Goal: Task Accomplishment & Management: Manage account settings

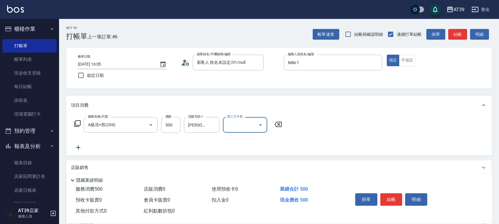
click at [457, 92] on div "Key In 打帳單 上一筆訂單:#6 帳單速查 結帳前確認明細 連續打單結帳 掛單 結帳 明細 帳單日期 2025/10/11 16:05 鎖定日期 顧客姓…" at bounding box center [279, 153] width 440 height 269
click at [458, 38] on button "結帳" at bounding box center [457, 34] width 19 height 11
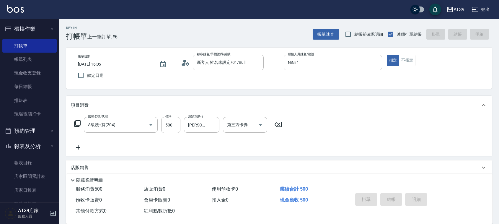
type input "2025/10/11 17:58"
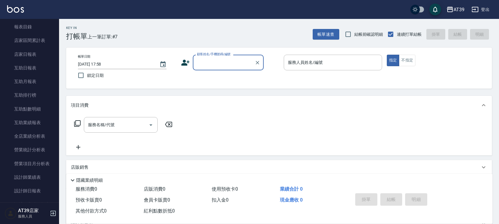
scroll to position [175, 0]
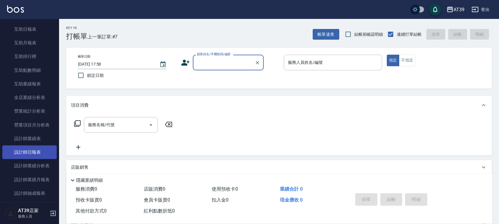
click at [42, 157] on link "設計師日報表" at bounding box center [29, 152] width 54 height 14
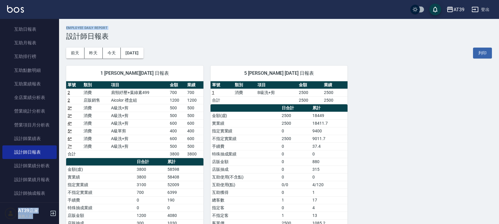
drag, startPoint x: 56, startPoint y: 92, endPoint x: 66, endPoint y: 40, distance: 53.3
click at [66, 40] on div "AT39 登出 櫃檯作業 打帳單 帳單列表 現金收支登錄 每日結帳 排班表 現場電腦打卡 預約管理 預約管理 單日預約紀錄 單週預約紀錄 報表及分析 報表目錄…" at bounding box center [249, 155] width 499 height 310
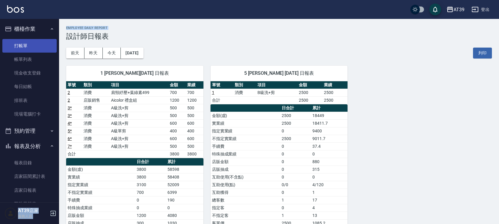
click at [27, 43] on link "打帳單" at bounding box center [29, 46] width 54 height 14
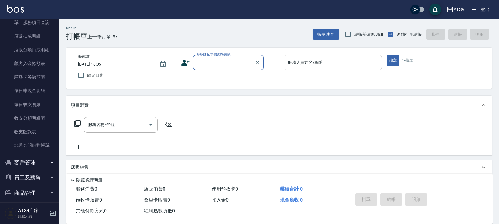
scroll to position [418, 0]
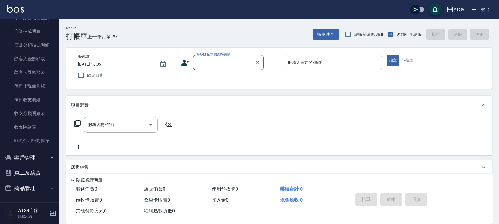
click at [27, 186] on button "商品管理" at bounding box center [29, 187] width 54 height 15
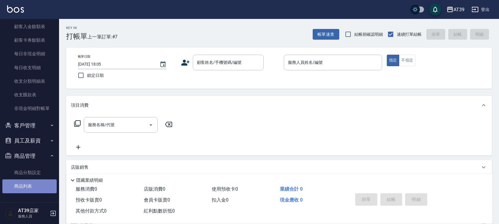
click at [36, 188] on link "商品列表" at bounding box center [29, 186] width 54 height 14
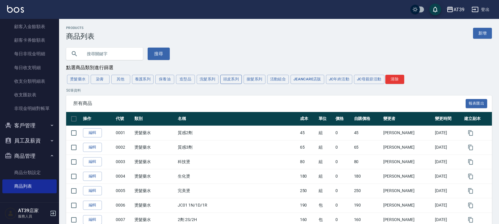
click at [226, 81] on button "頭皮系列" at bounding box center [231, 79] width 22 height 9
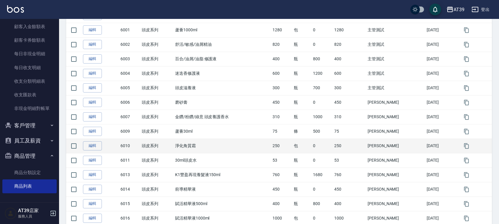
drag, startPoint x: 238, startPoint y: 162, endPoint x: 249, endPoint y: 195, distance: 34.7
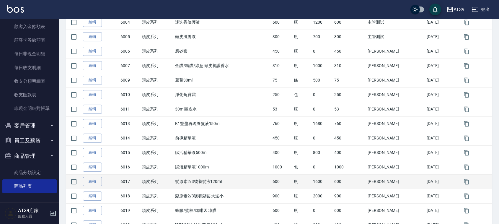
drag, startPoint x: 222, startPoint y: 151, endPoint x: 231, endPoint y: 169, distance: 19.9
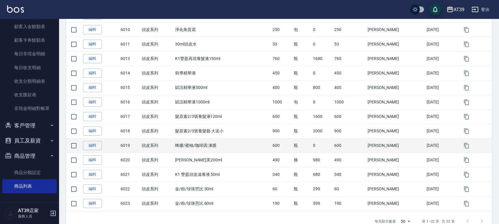
drag, startPoint x: 234, startPoint y: 166, endPoint x: 234, endPoint y: 182, distance: 16.8
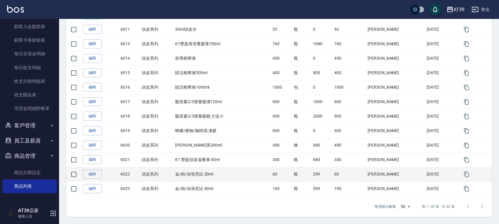
drag, startPoint x: 238, startPoint y: 154, endPoint x: 237, endPoint y: 178, distance: 23.6
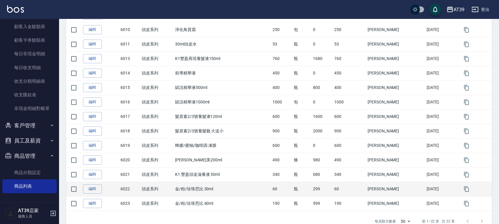
scroll to position [225, 0]
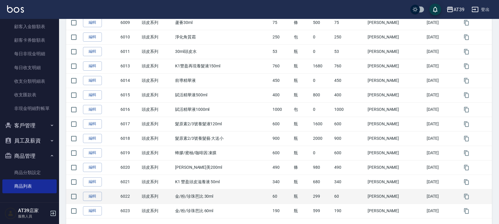
drag, startPoint x: 242, startPoint y: 190, endPoint x: 238, endPoint y: 176, distance: 15.1
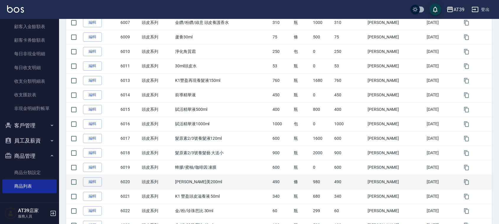
drag, startPoint x: 241, startPoint y: 192, endPoint x: 239, endPoint y: 178, distance: 14.3
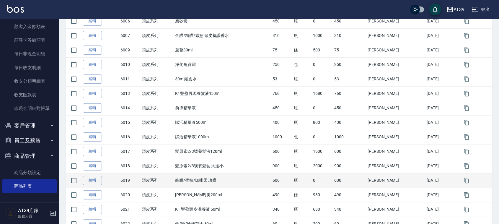
drag, startPoint x: 245, startPoint y: 192, endPoint x: 247, endPoint y: 182, distance: 10.1
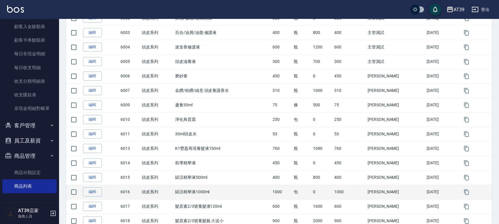
drag, startPoint x: 248, startPoint y: 176, endPoint x: 248, endPoint y: 166, distance: 10.3
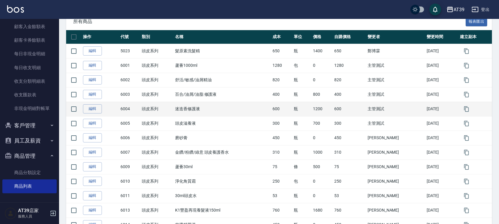
scroll to position [70, 0]
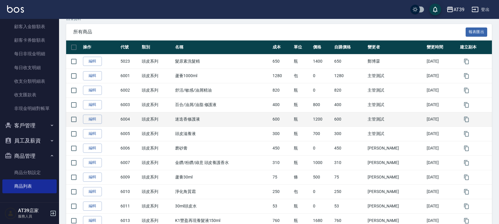
drag, startPoint x: 223, startPoint y: 110, endPoint x: 224, endPoint y: 97, distance: 12.7
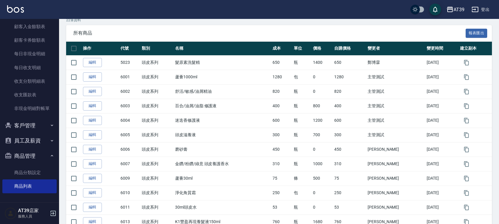
scroll to position [0, 0]
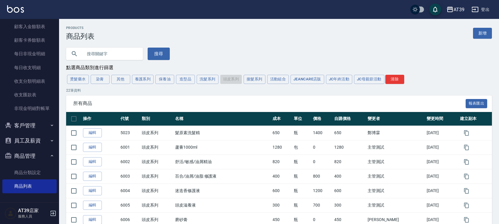
drag, startPoint x: 160, startPoint y: 108, endPoint x: 105, endPoint y: -3, distance: 123.9
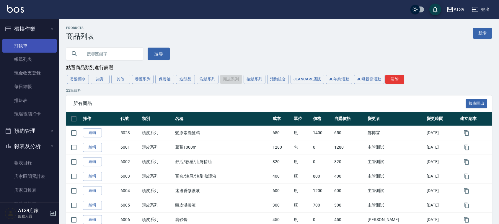
click at [24, 42] on link "打帳單" at bounding box center [29, 46] width 54 height 14
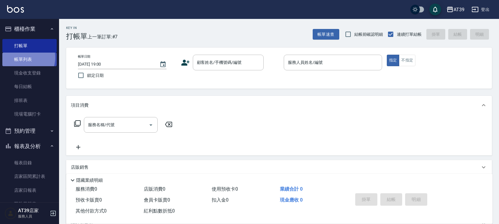
click at [22, 58] on link "帳單列表" at bounding box center [29, 60] width 54 height 14
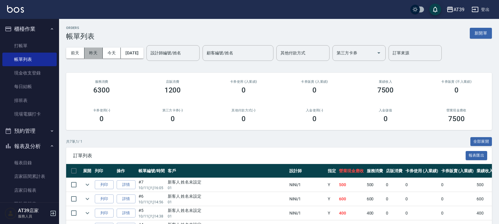
click at [90, 50] on button "昨天" at bounding box center [93, 53] width 18 height 11
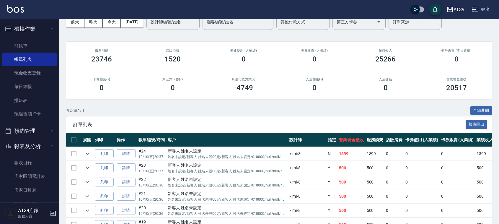
drag, startPoint x: 239, startPoint y: 135, endPoint x: 214, endPoint y: 111, distance: 34.5
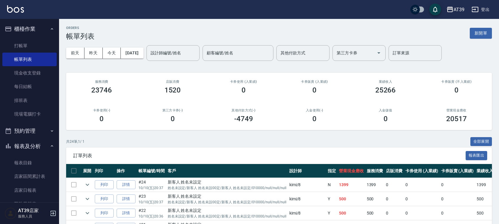
drag, startPoint x: 208, startPoint y: 117, endPoint x: 204, endPoint y: 71, distance: 46.0
click at [174, 52] on div "設計師編號/姓名 設計師編號/姓名" at bounding box center [172, 53] width 53 height 16
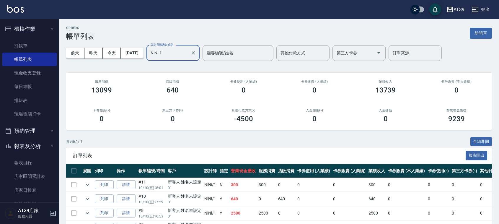
type input "NiNi-1"
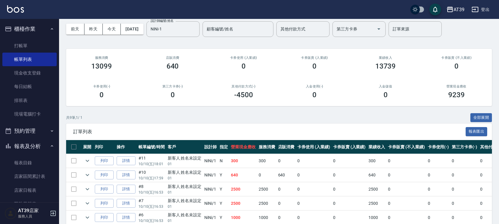
scroll to position [39, 0]
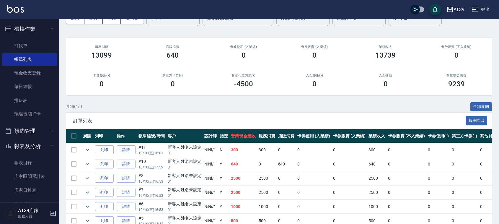
drag, startPoint x: 193, startPoint y: 154, endPoint x: 194, endPoint y: 175, distance: 21.6
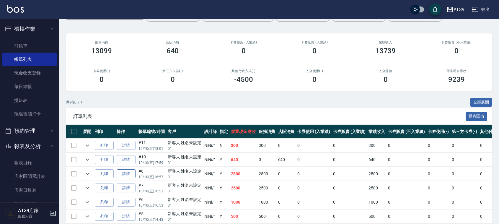
click at [126, 169] on link "詳情" at bounding box center [126, 173] width 19 height 9
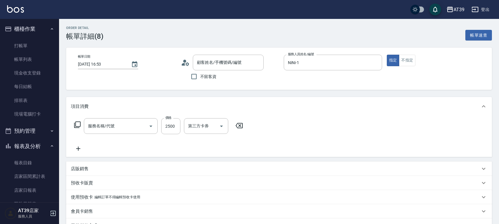
type input "2025/10/10 16:53"
type input "NiNi-1"
type input "新客人 姓名未設定/01/null"
type input "離子燙(306)"
click at [250, 127] on icon "Clear" at bounding box center [252, 126] width 6 height 6
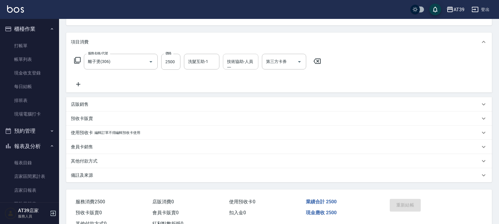
scroll to position [86, 0]
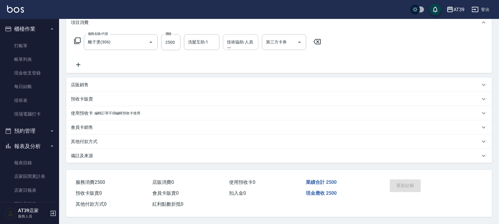
drag, startPoint x: 390, startPoint y: 125, endPoint x: 395, endPoint y: 161, distance: 36.3
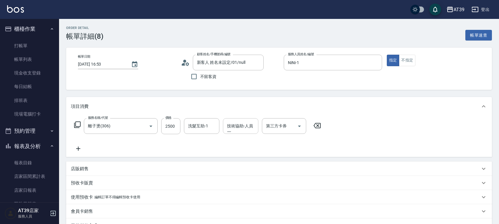
drag, startPoint x: 484, startPoint y: 158, endPoint x: 438, endPoint y: 75, distance: 94.8
click at [30, 53] on link "帳單列表" at bounding box center [29, 60] width 54 height 14
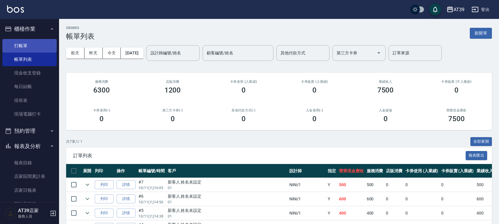
click at [18, 46] on link "打帳單" at bounding box center [29, 46] width 54 height 14
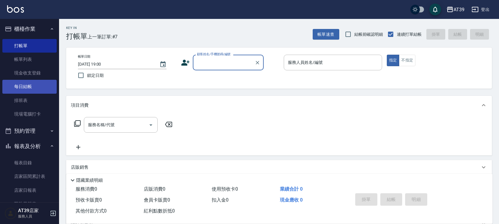
click at [32, 87] on link "每日結帳" at bounding box center [29, 87] width 54 height 14
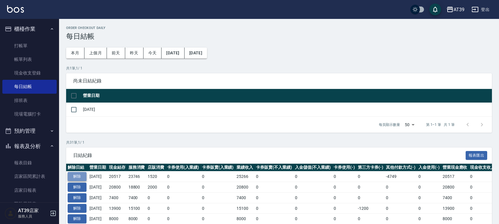
click at [78, 174] on button "解除" at bounding box center [77, 176] width 19 height 9
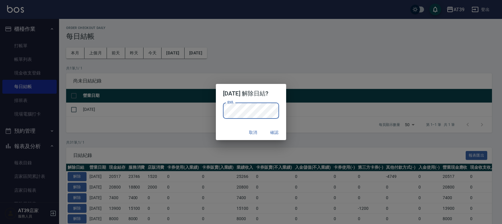
click at [226, 133] on div "取消 確認" at bounding box center [251, 133] width 70 height 16
click at [278, 131] on button "確認" at bounding box center [274, 132] width 19 height 11
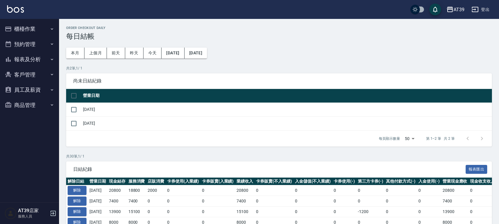
click at [27, 28] on button "櫃檯作業" at bounding box center [29, 28] width 54 height 15
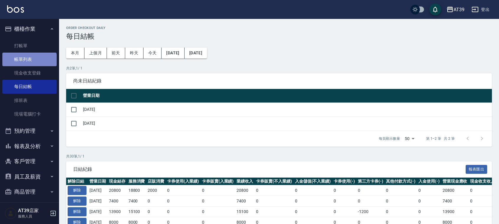
click at [29, 63] on link "帳單列表" at bounding box center [29, 60] width 54 height 14
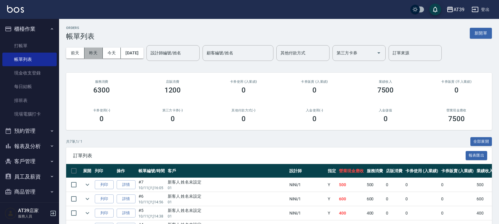
click at [90, 50] on button "昨天" at bounding box center [93, 53] width 18 height 11
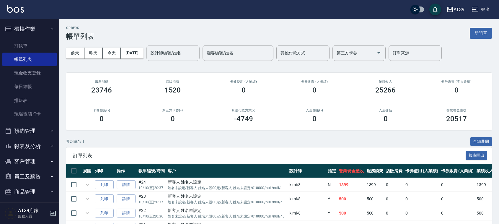
click at [195, 53] on input "設計師編號/姓名" at bounding box center [173, 53] width 48 height 10
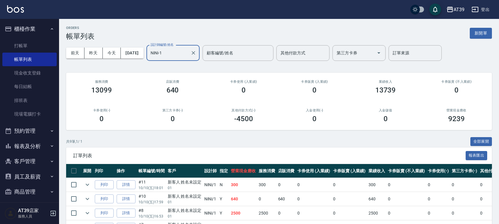
type input "NiNi-1"
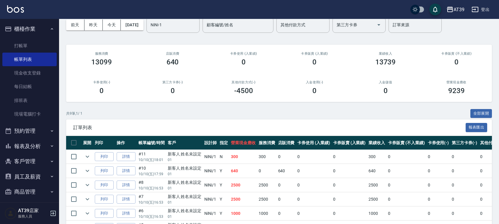
drag, startPoint x: 196, startPoint y: 169, endPoint x: 204, endPoint y: 190, distance: 22.4
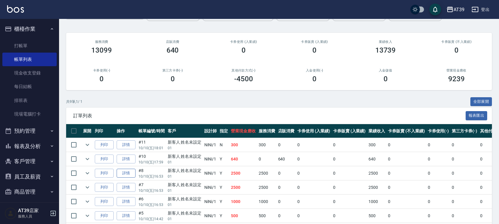
click at [129, 170] on link "詳情" at bounding box center [126, 173] width 19 height 9
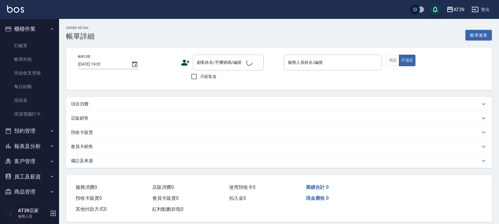
type input "2025/10/10 16:53"
type input "NiNi-1"
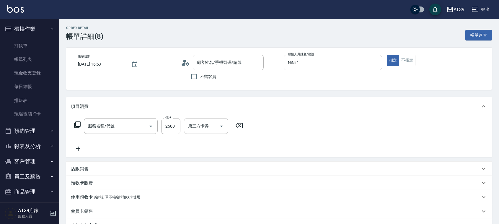
type input "新客人 姓名未設定/01/null"
type input "離子燙(306)"
click at [250, 123] on icon "Clear" at bounding box center [252, 126] width 6 height 6
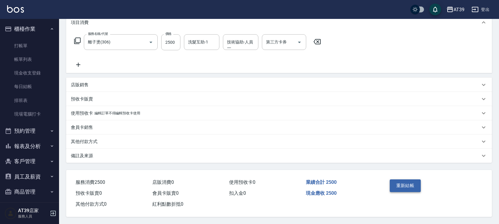
drag, startPoint x: 380, startPoint y: 108, endPoint x: 403, endPoint y: 179, distance: 74.2
click at [402, 179] on button "重新結帳" at bounding box center [405, 185] width 31 height 12
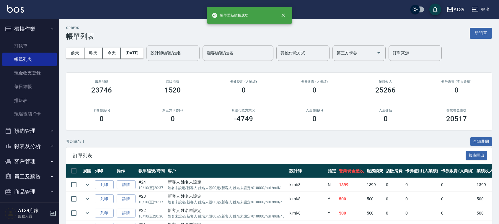
click at [182, 47] on div "設計師編號/姓名" at bounding box center [172, 53] width 53 height 16
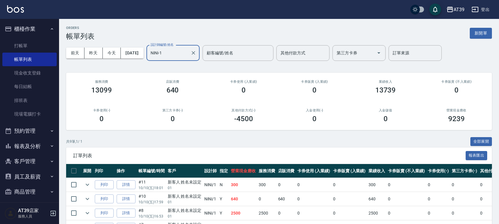
type input "NiNi-1"
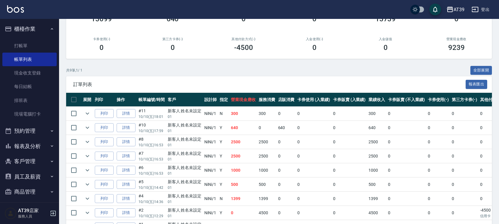
drag, startPoint x: 260, startPoint y: 120, endPoint x: 268, endPoint y: 151, distance: 31.8
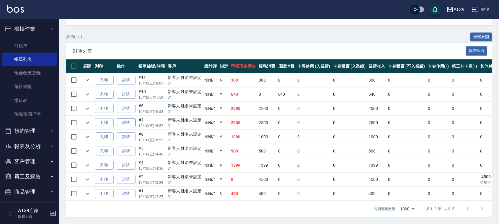
click at [128, 118] on link "詳情" at bounding box center [126, 122] width 19 height 9
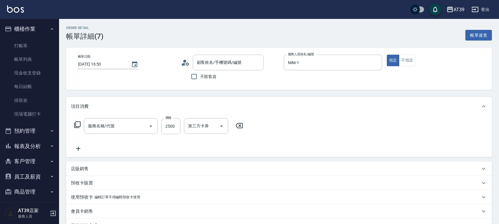
type input "2025/10/10 16:53"
type input "NiNi-1"
type input "基本染髮(401)"
type input "新客人 姓名未設定/01/null"
click at [253, 129] on icon "Clear" at bounding box center [252, 126] width 6 height 6
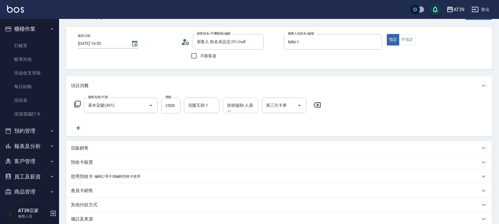
scroll to position [86, 0]
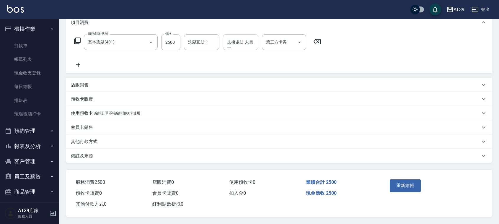
drag, startPoint x: 415, startPoint y: 116, endPoint x: 424, endPoint y: 172, distance: 57.1
click at [409, 179] on button "重新結帳" at bounding box center [405, 185] width 31 height 12
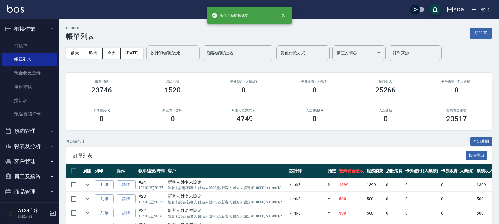
click at [184, 57] on input "設計師編號/姓名" at bounding box center [173, 53] width 48 height 10
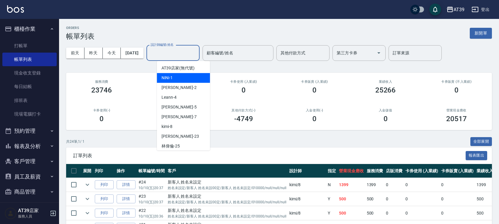
click at [176, 77] on div "NiNi -1" at bounding box center [183, 78] width 53 height 10
type input "NiNi-1"
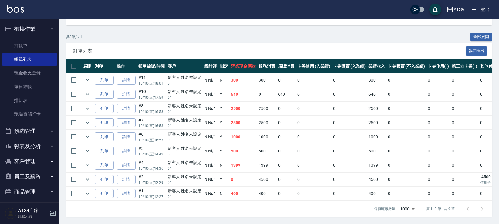
scroll to position [111, 0]
drag, startPoint x: 278, startPoint y: 131, endPoint x: 279, endPoint y: 145, distance: 13.4
click at [127, 161] on link "詳情" at bounding box center [126, 165] width 19 height 9
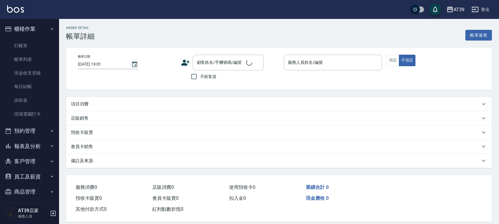
type input "2025/10/10 14:36"
type input "NiNi-1"
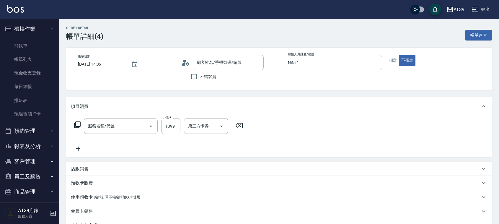
type input "新客人 姓名未設定/01/null"
type input "三段式護髮1500(520)"
click at [216, 123] on div at bounding box center [213, 126] width 8 height 16
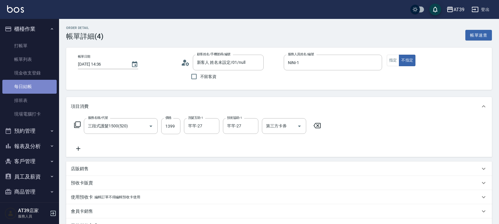
click at [36, 88] on link "每日結帳" at bounding box center [29, 87] width 54 height 14
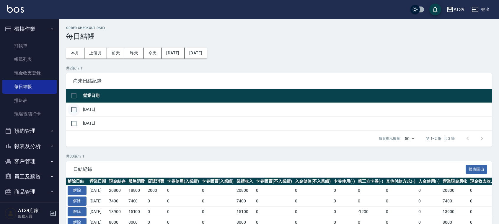
click at [70, 107] on input "checkbox" at bounding box center [74, 109] width 12 height 12
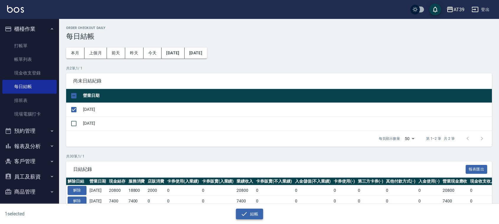
click at [258, 216] on button "結帳" at bounding box center [249, 213] width 27 height 11
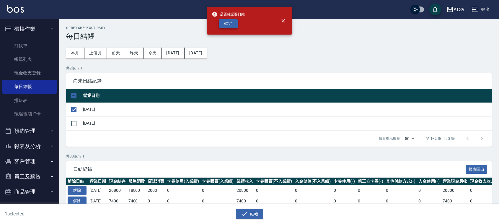
click at [225, 23] on button "確定" at bounding box center [228, 23] width 19 height 9
checkbox input "false"
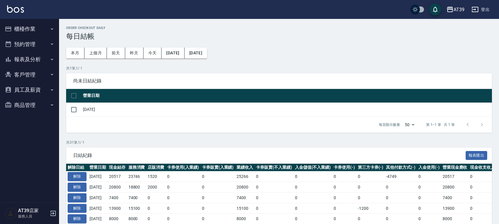
click at [36, 61] on button "報表及分析" at bounding box center [29, 59] width 54 height 15
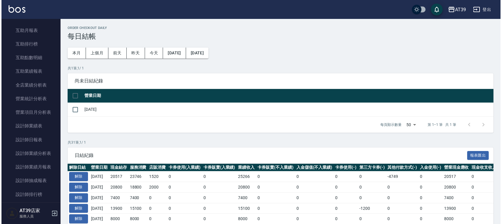
scroll to position [102, 0]
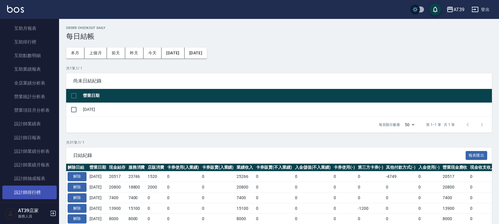
click at [38, 191] on link "設計師排行榜" at bounding box center [29, 192] width 54 height 14
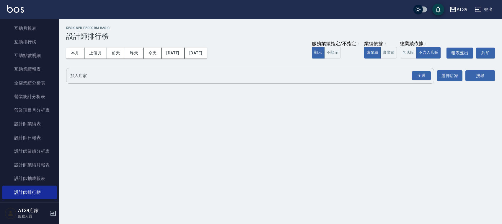
click at [414, 68] on div "全選" at bounding box center [421, 76] width 21 height 16
click at [424, 76] on div "全選" at bounding box center [421, 75] width 19 height 9
click at [489, 78] on button "搜尋" at bounding box center [480, 76] width 30 height 11
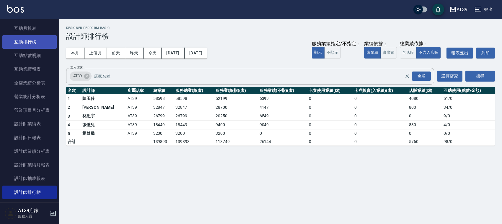
click at [34, 43] on link "互助排行榜" at bounding box center [29, 42] width 54 height 14
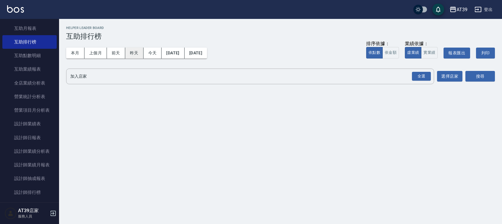
click at [129, 55] on button "昨天" at bounding box center [134, 53] width 18 height 11
click at [425, 76] on div "全選" at bounding box center [421, 76] width 19 height 9
click at [477, 75] on button "搜尋" at bounding box center [480, 76] width 30 height 11
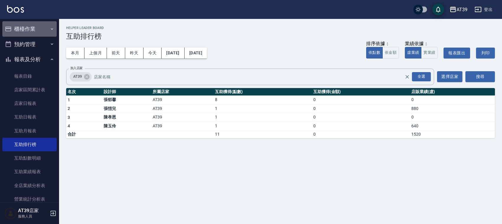
click at [35, 24] on button "櫃檯作業" at bounding box center [29, 28] width 54 height 15
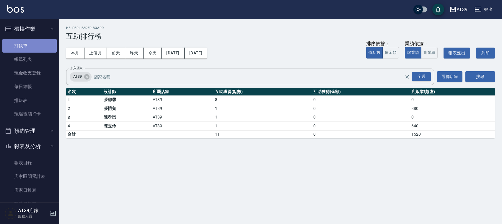
click at [36, 46] on link "打帳單" at bounding box center [29, 46] width 54 height 14
